Goal: Navigation & Orientation: Find specific page/section

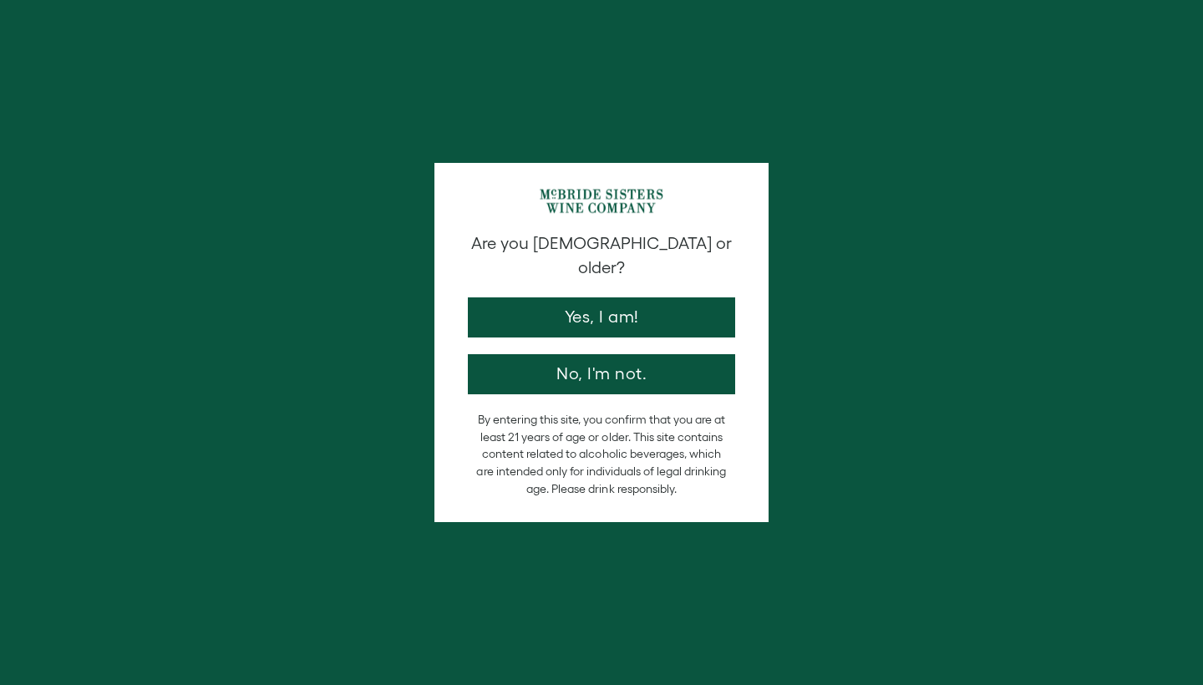
click at [596, 305] on button "Yes, I am!" at bounding box center [601, 317] width 267 height 40
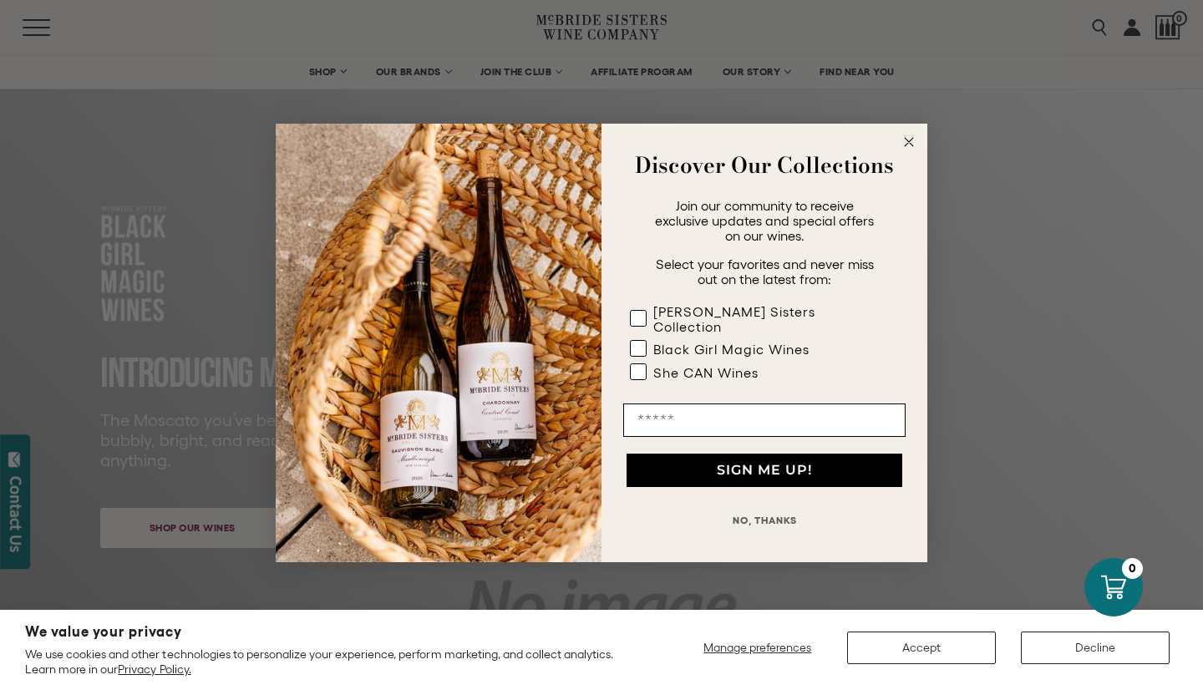
click at [916, 150] on circle "Close dialog" at bounding box center [909, 141] width 19 height 19
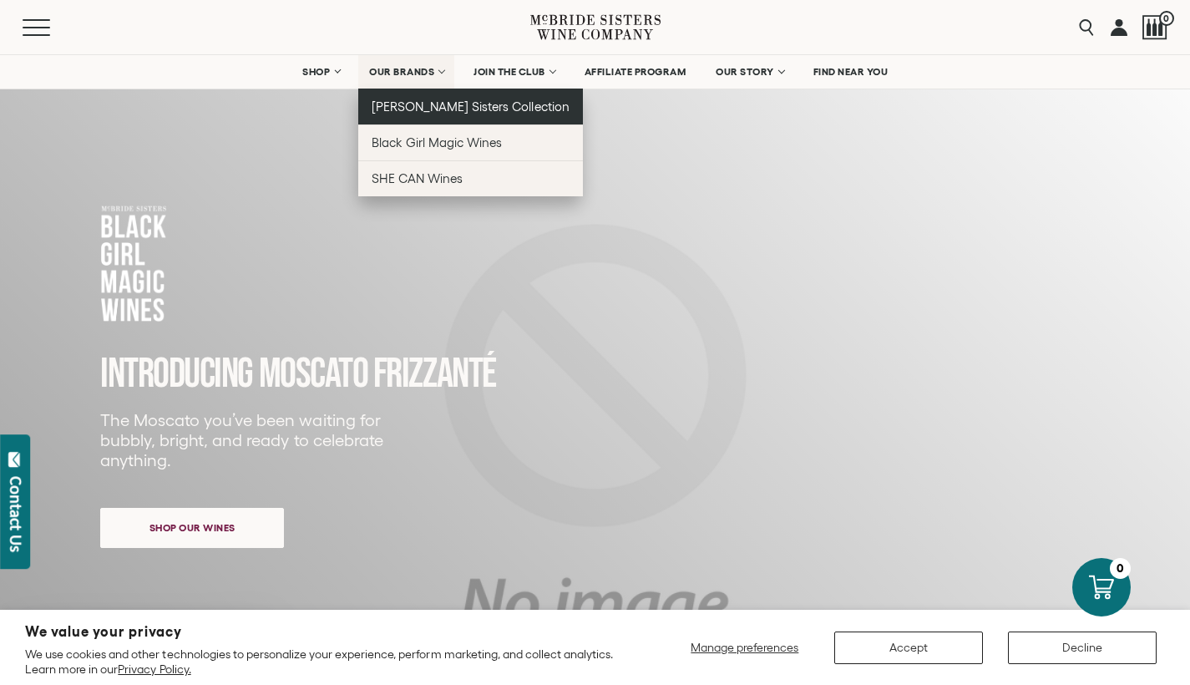
click at [420, 102] on span "[PERSON_NAME] Sisters Collection" at bounding box center [471, 106] width 198 height 14
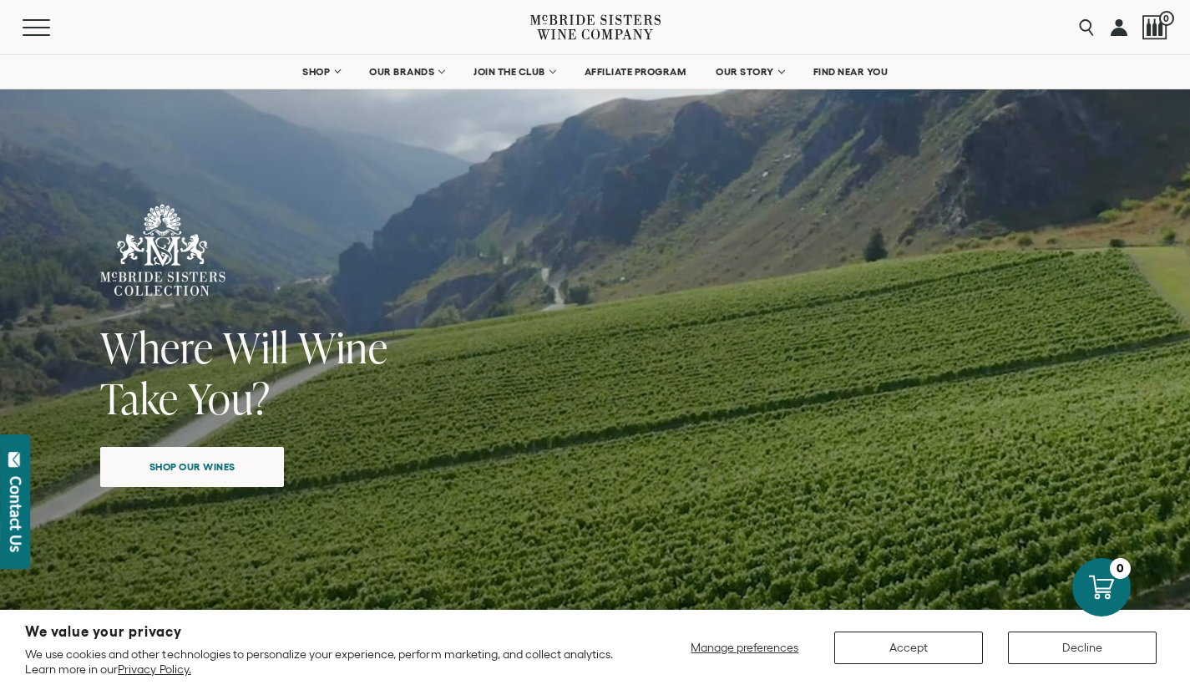
click at [860, 644] on button "Accept" at bounding box center [908, 648] width 149 height 33
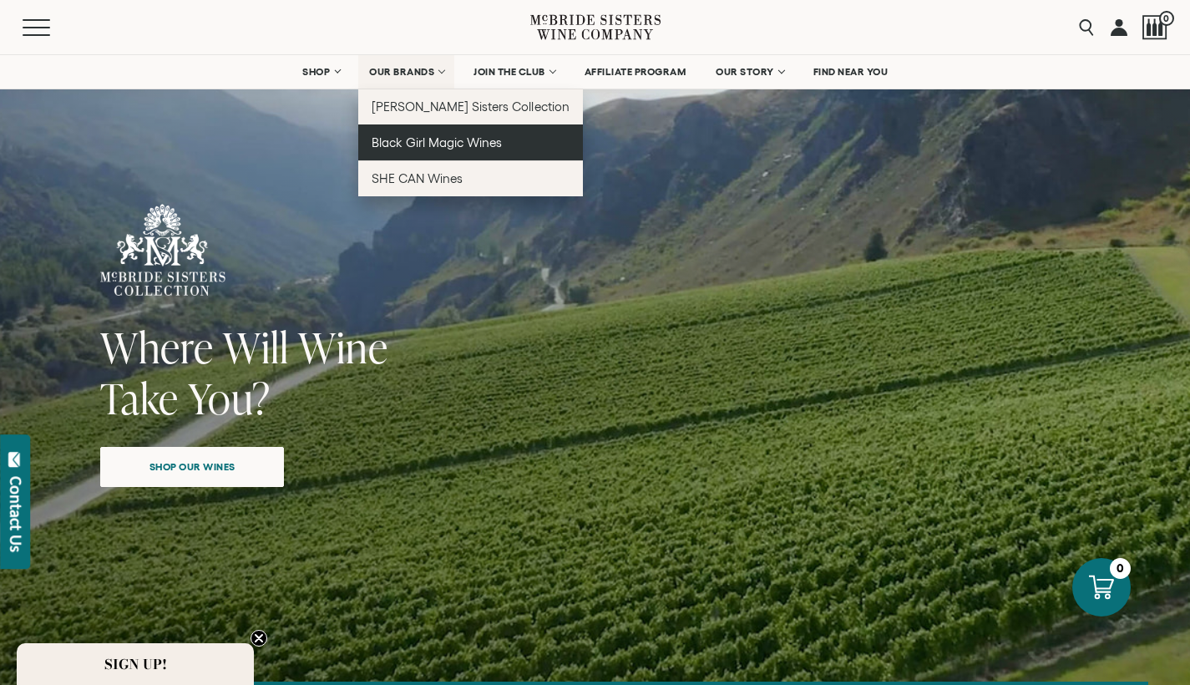
click at [444, 143] on span "Black Girl Magic Wines" at bounding box center [437, 142] width 130 height 14
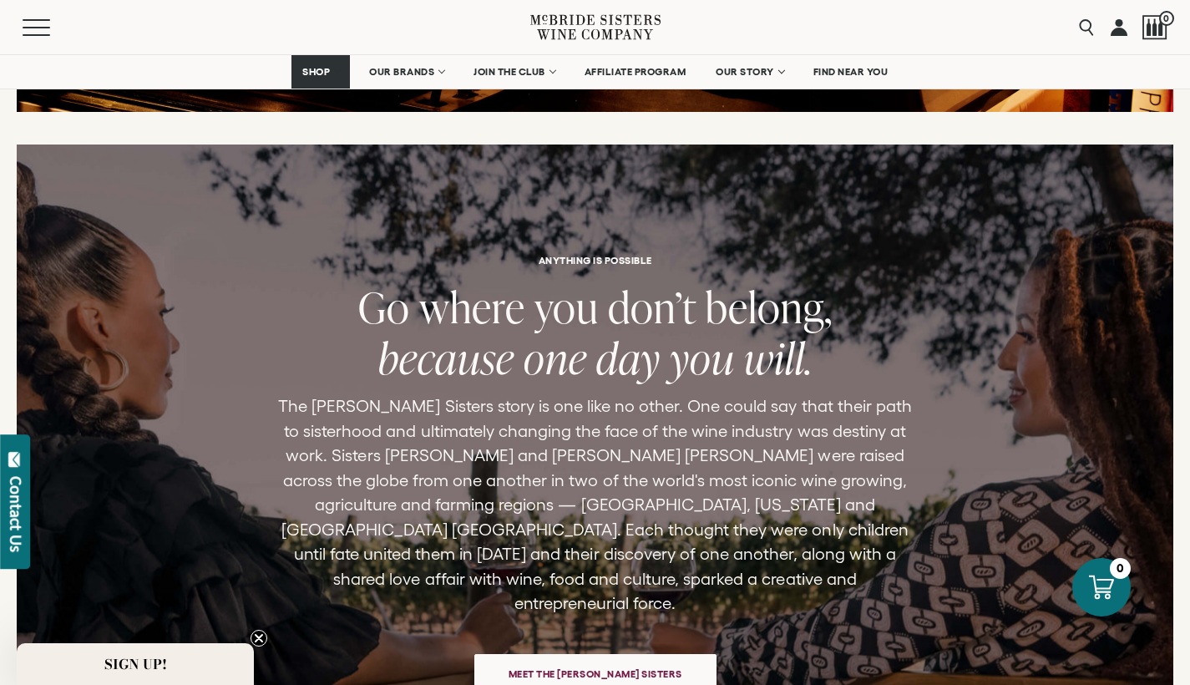
scroll to position [3448, 0]
